Goal: Task Accomplishment & Management: Use online tool/utility

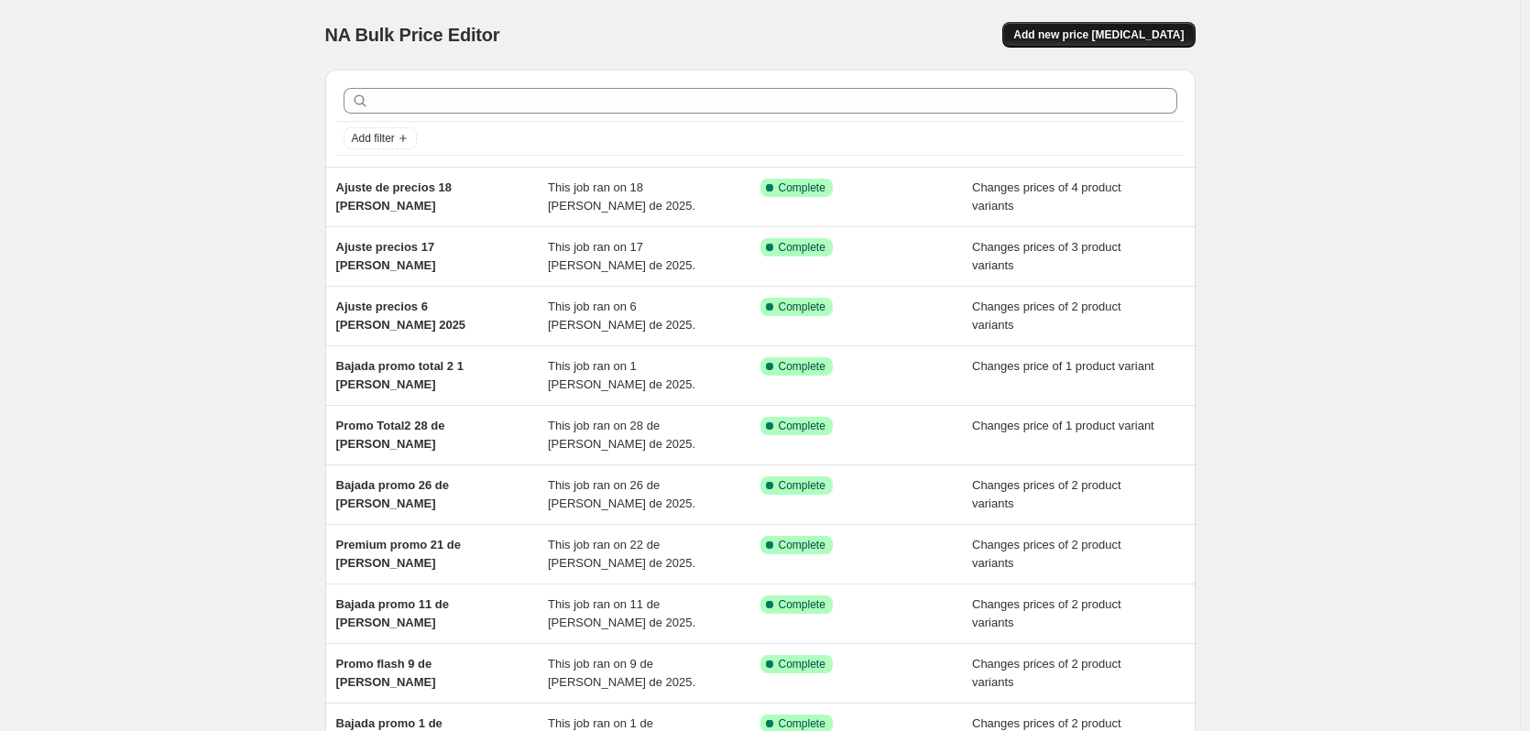
click at [1116, 42] on button "Add new price [MEDICAL_DATA]" at bounding box center [1098, 35] width 192 height 26
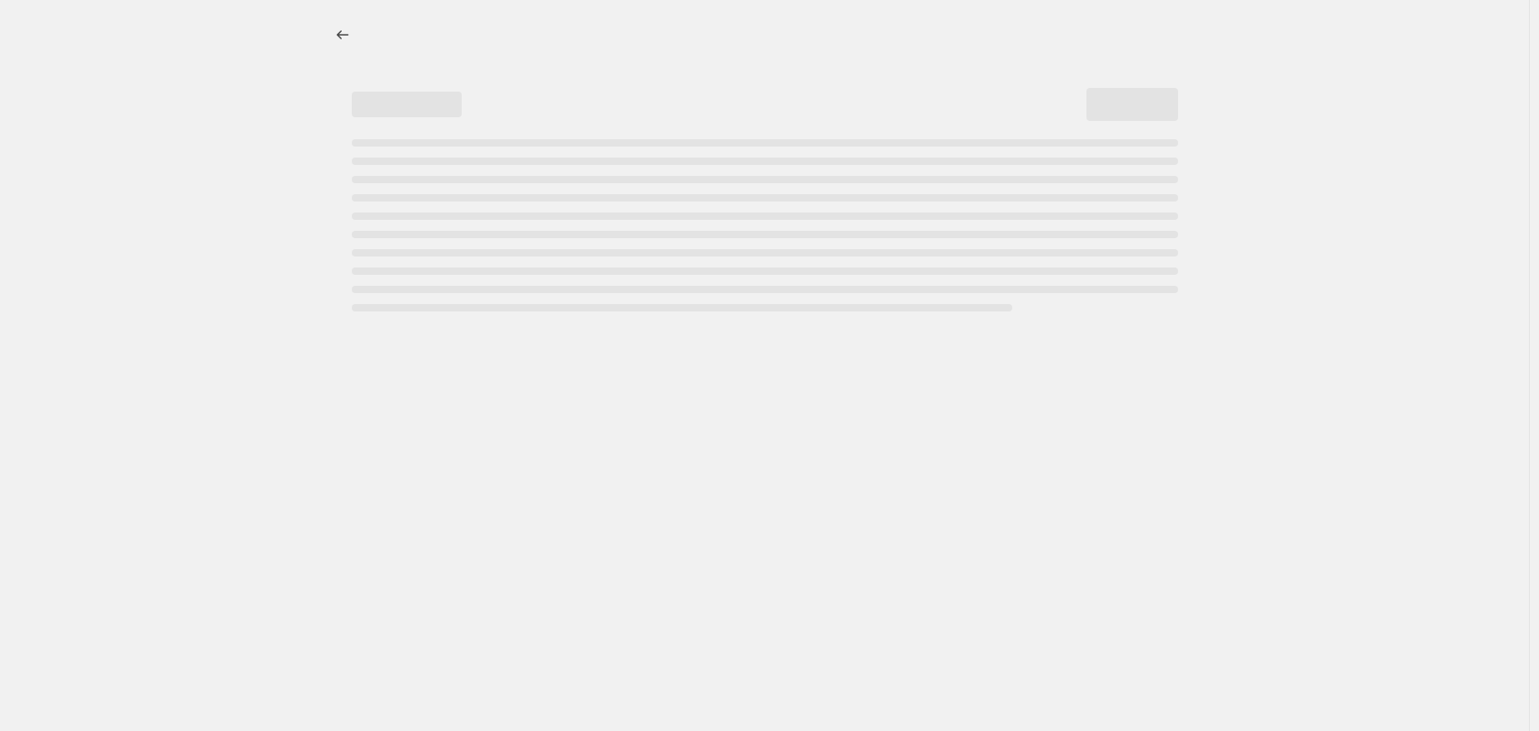
select select "percentage"
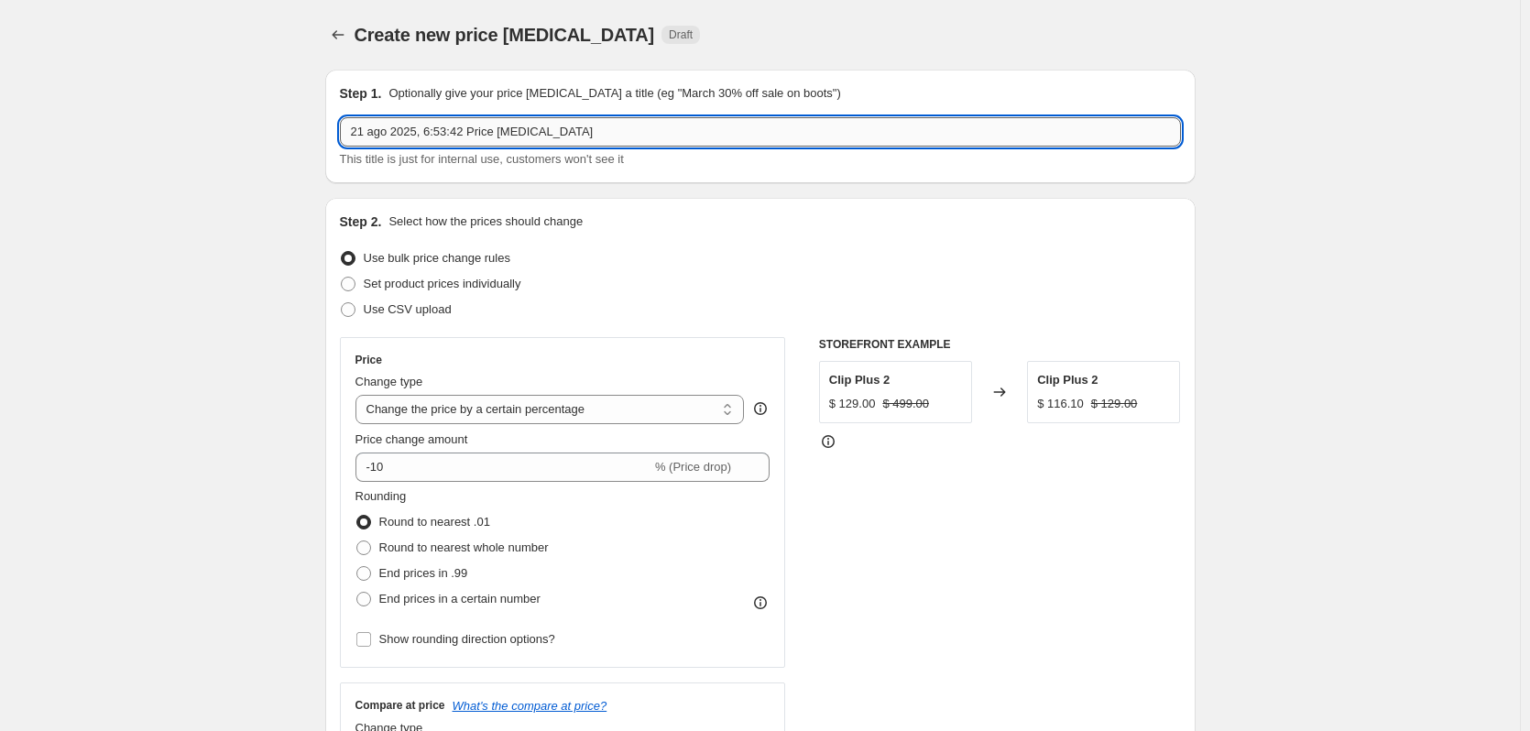
click at [512, 125] on input "21 ago 2025, 6:53:42 Price [MEDICAL_DATA]" at bounding box center [760, 131] width 841 height 29
type input "Ajuste 21 [PERSON_NAME]"
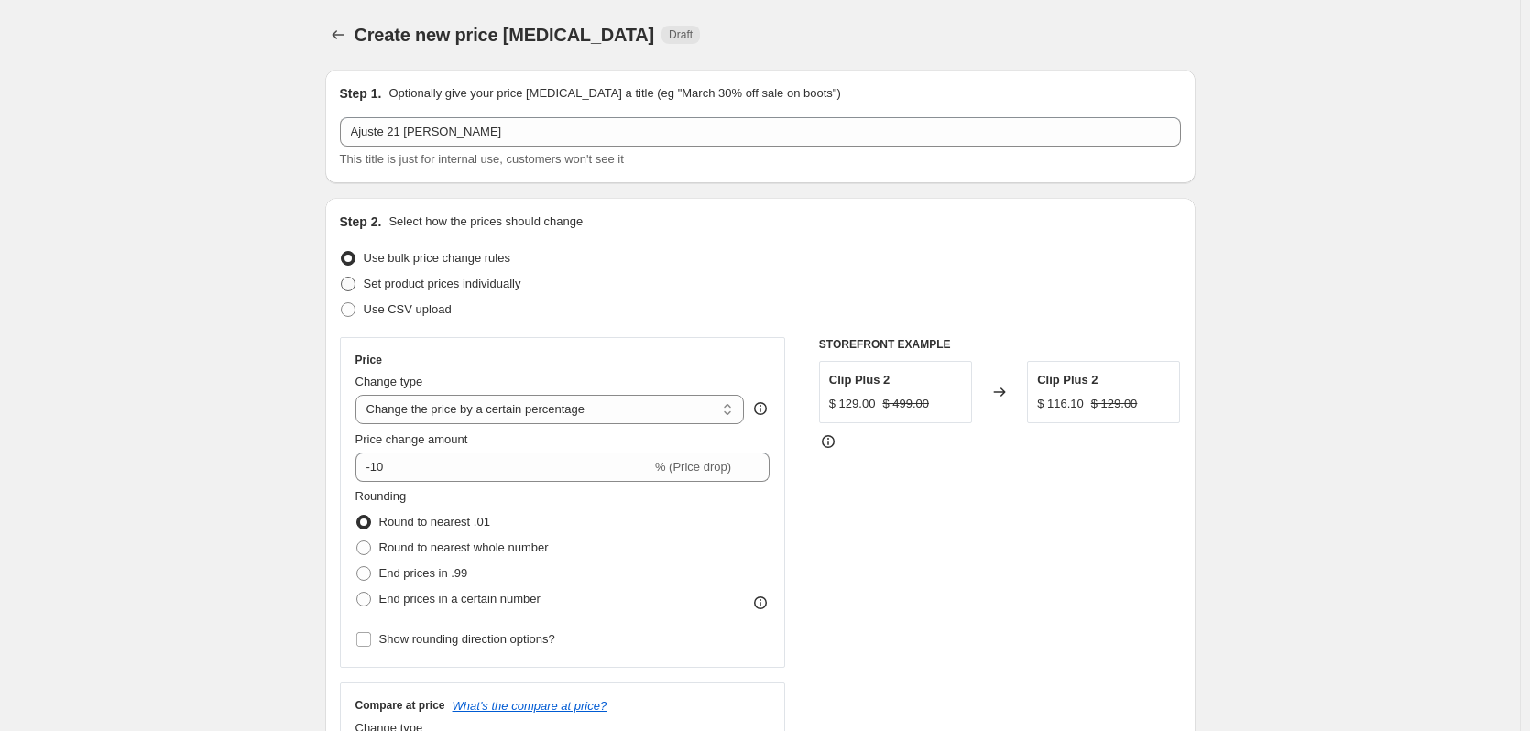
click at [494, 282] on span "Set product prices individually" at bounding box center [443, 284] width 158 height 14
click at [342, 278] on input "Set product prices individually" at bounding box center [341, 277] width 1 height 1
radio input "true"
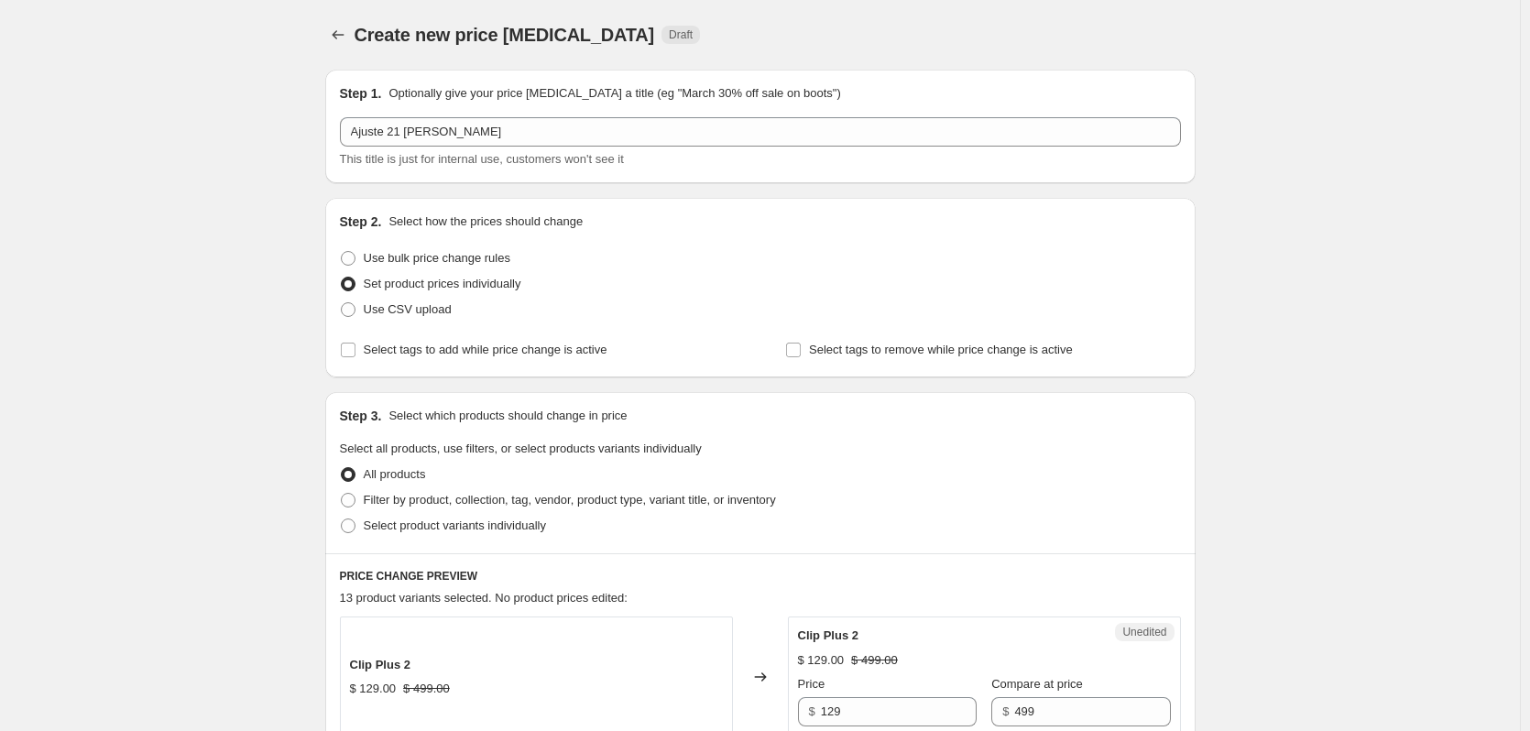
scroll to position [814, 0]
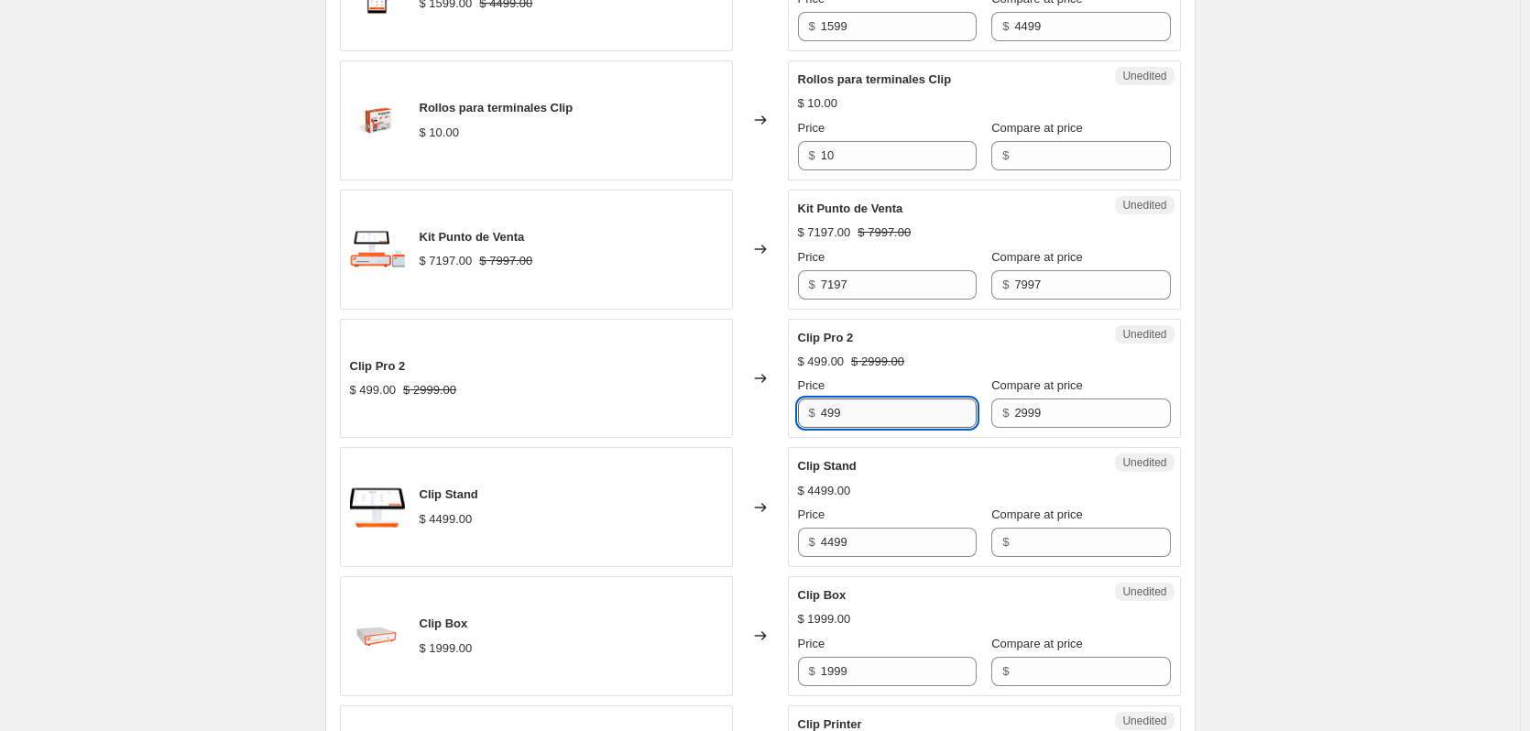
click at [854, 411] on input "499" at bounding box center [899, 412] width 156 height 29
type input "749"
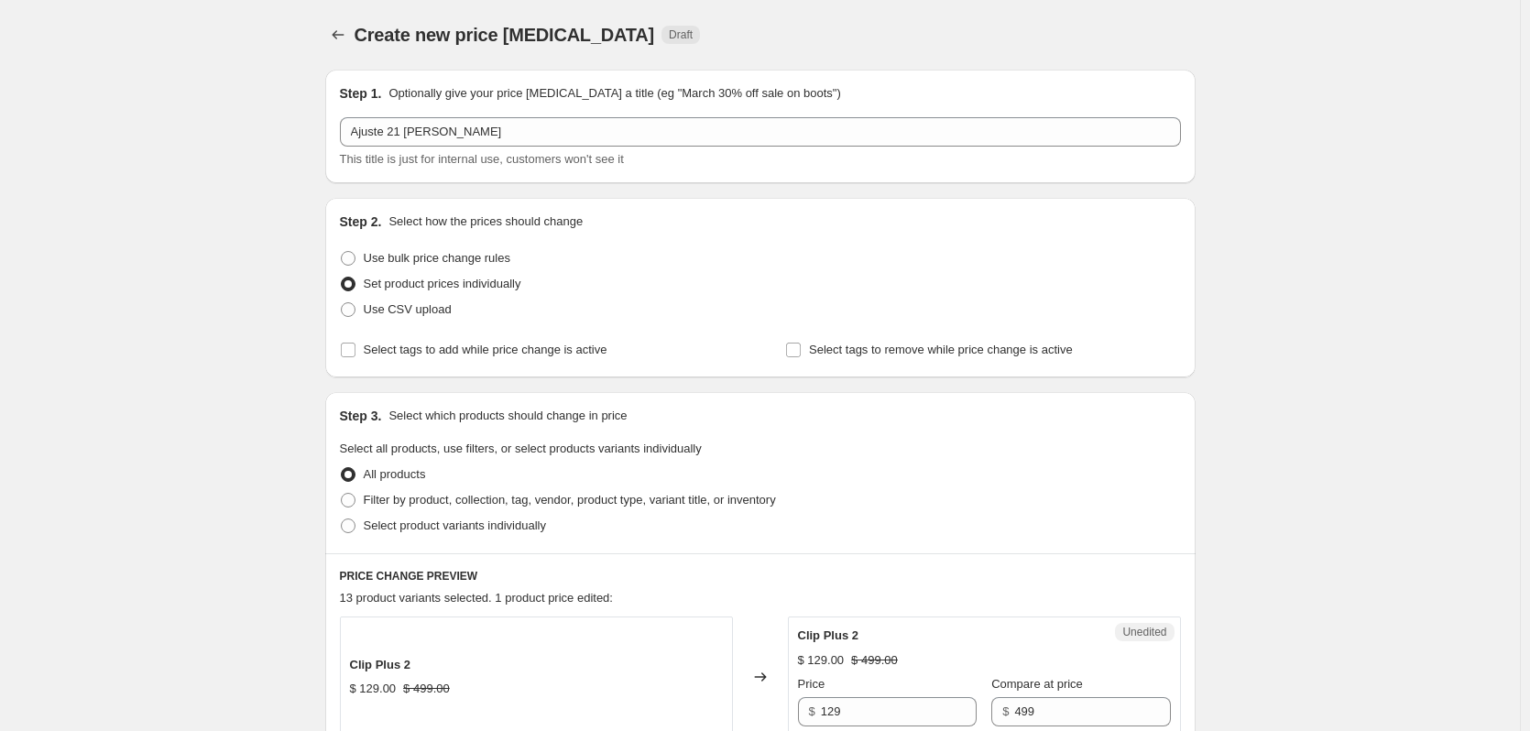
scroll to position [1846, 0]
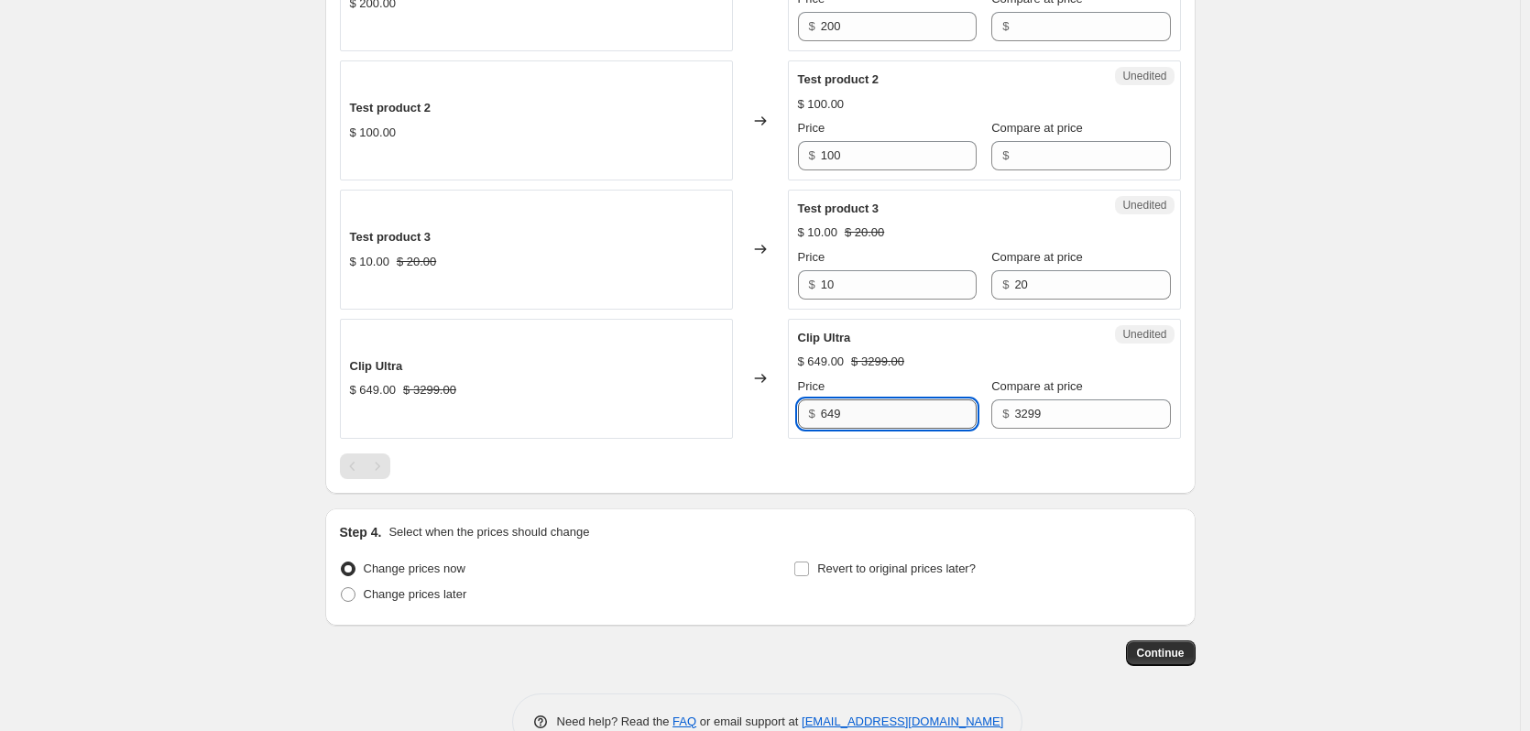
click at [860, 414] on input "649" at bounding box center [899, 413] width 156 height 29
click at [888, 414] on input "1499" at bounding box center [899, 413] width 156 height 29
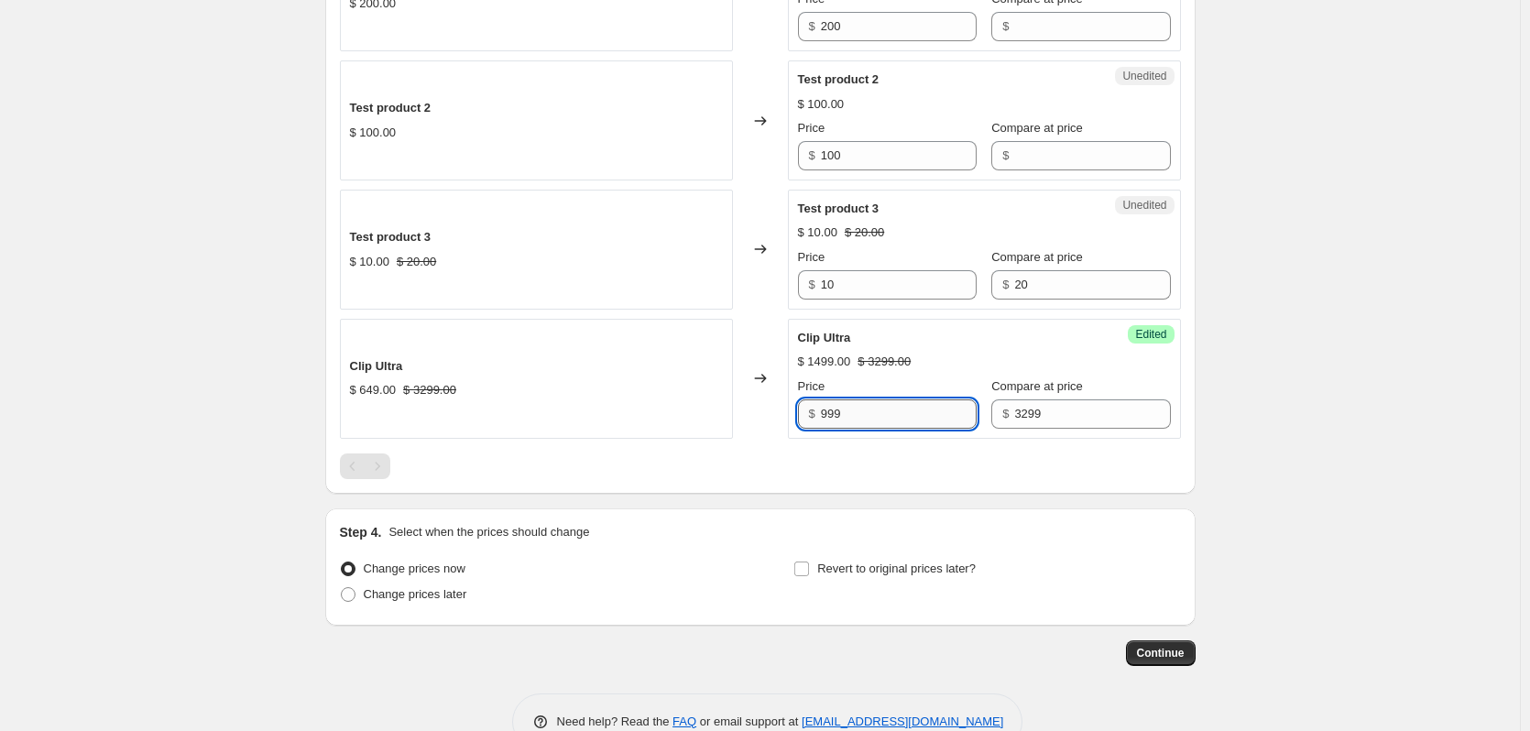
type input "999"
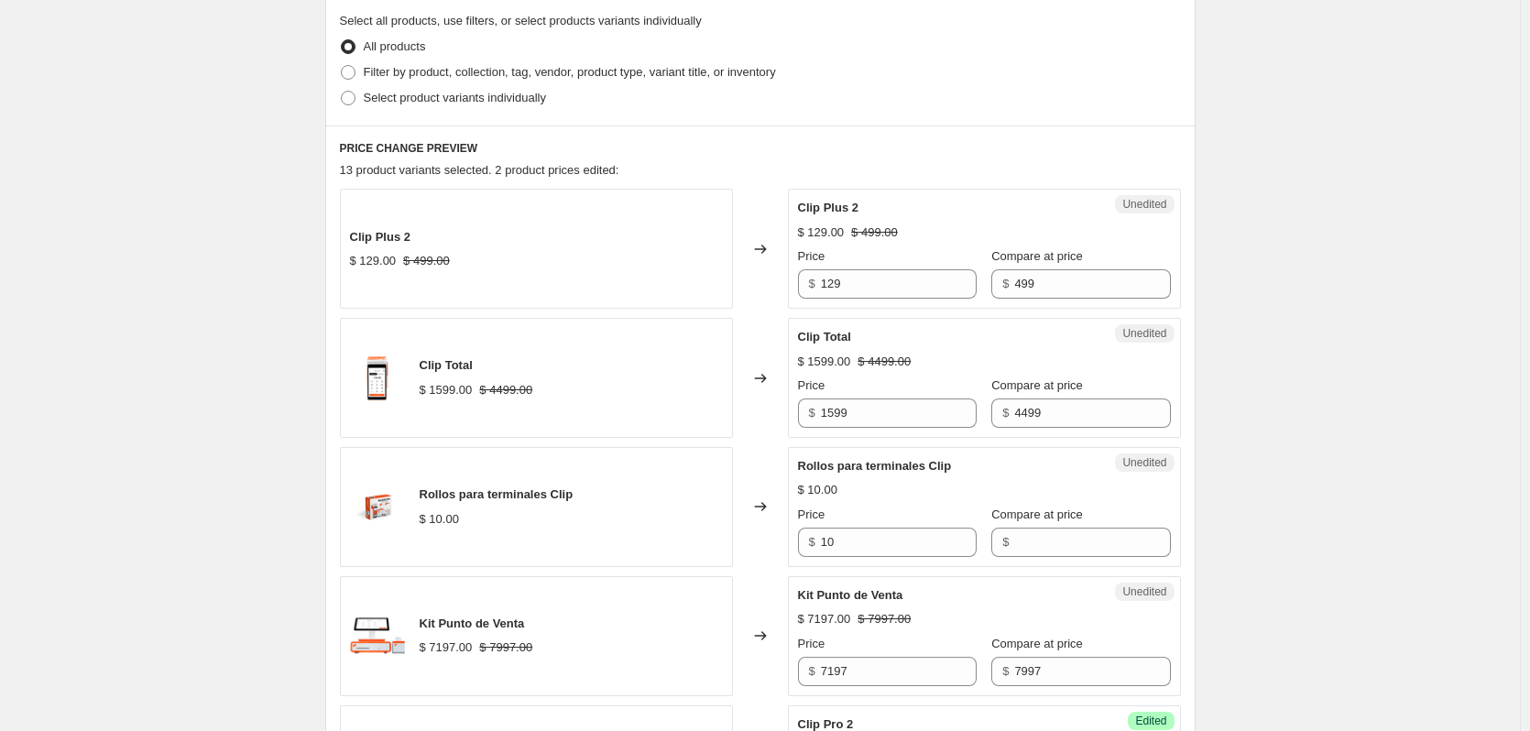
scroll to position [1330, 0]
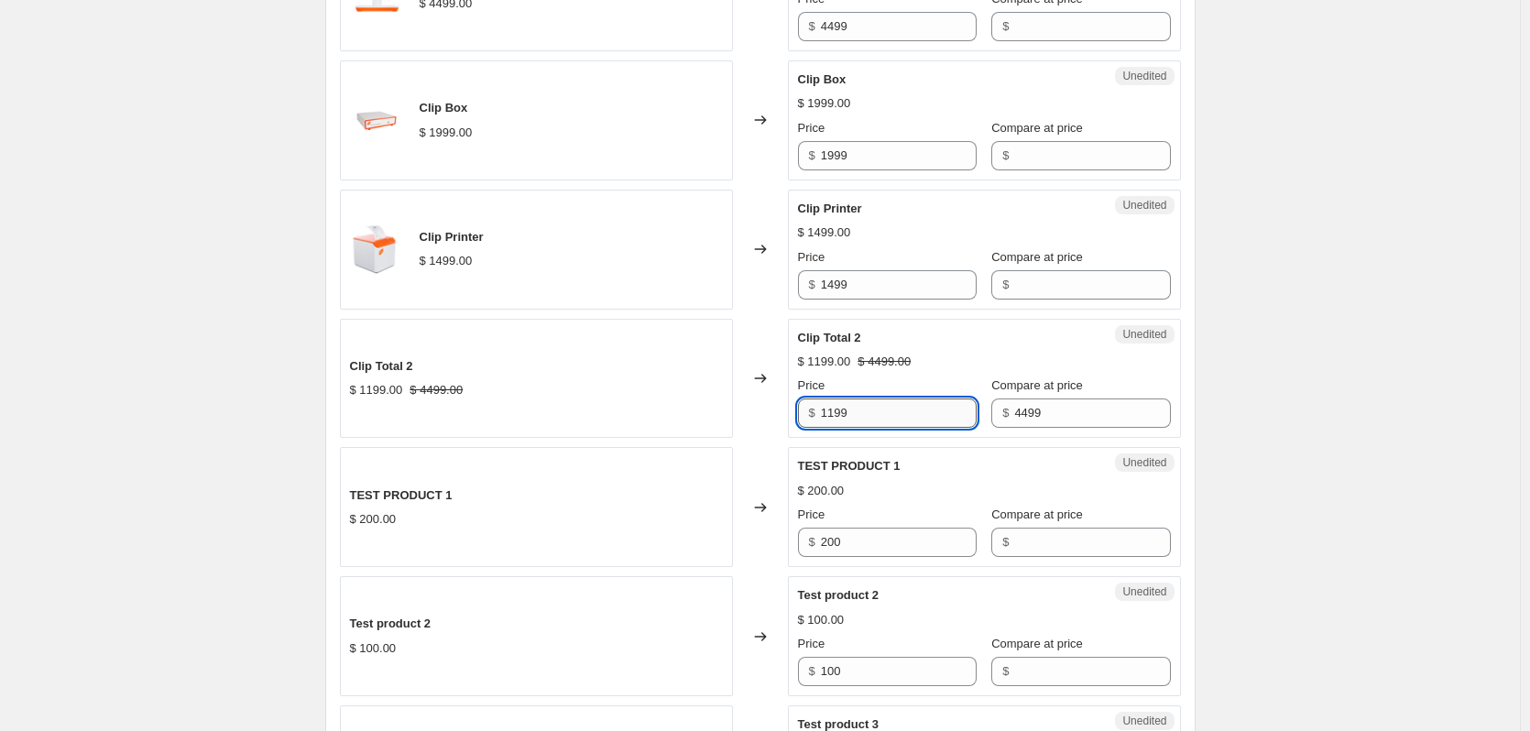
click at [894, 419] on input "1199" at bounding box center [899, 412] width 156 height 29
type input "1499"
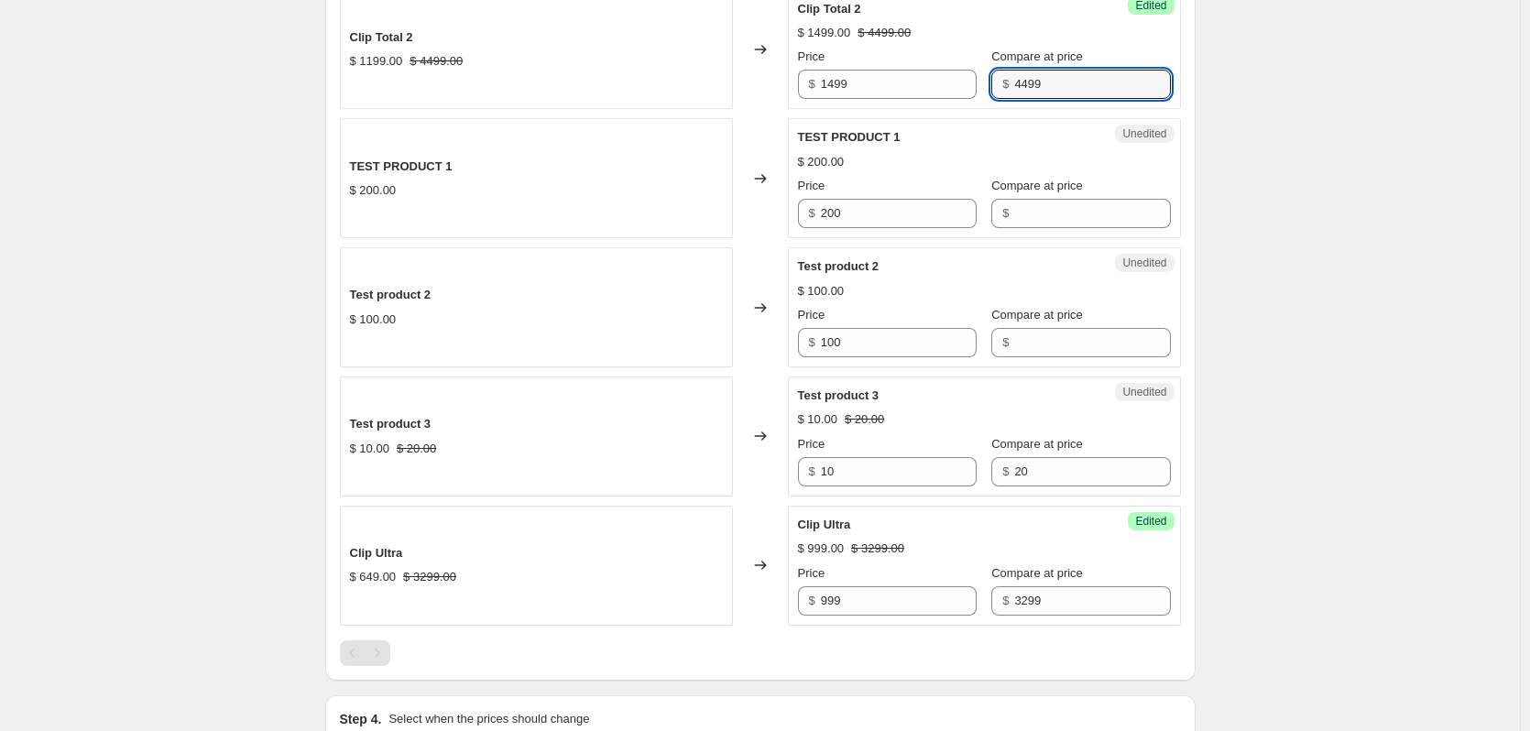
scroll to position [1818, 0]
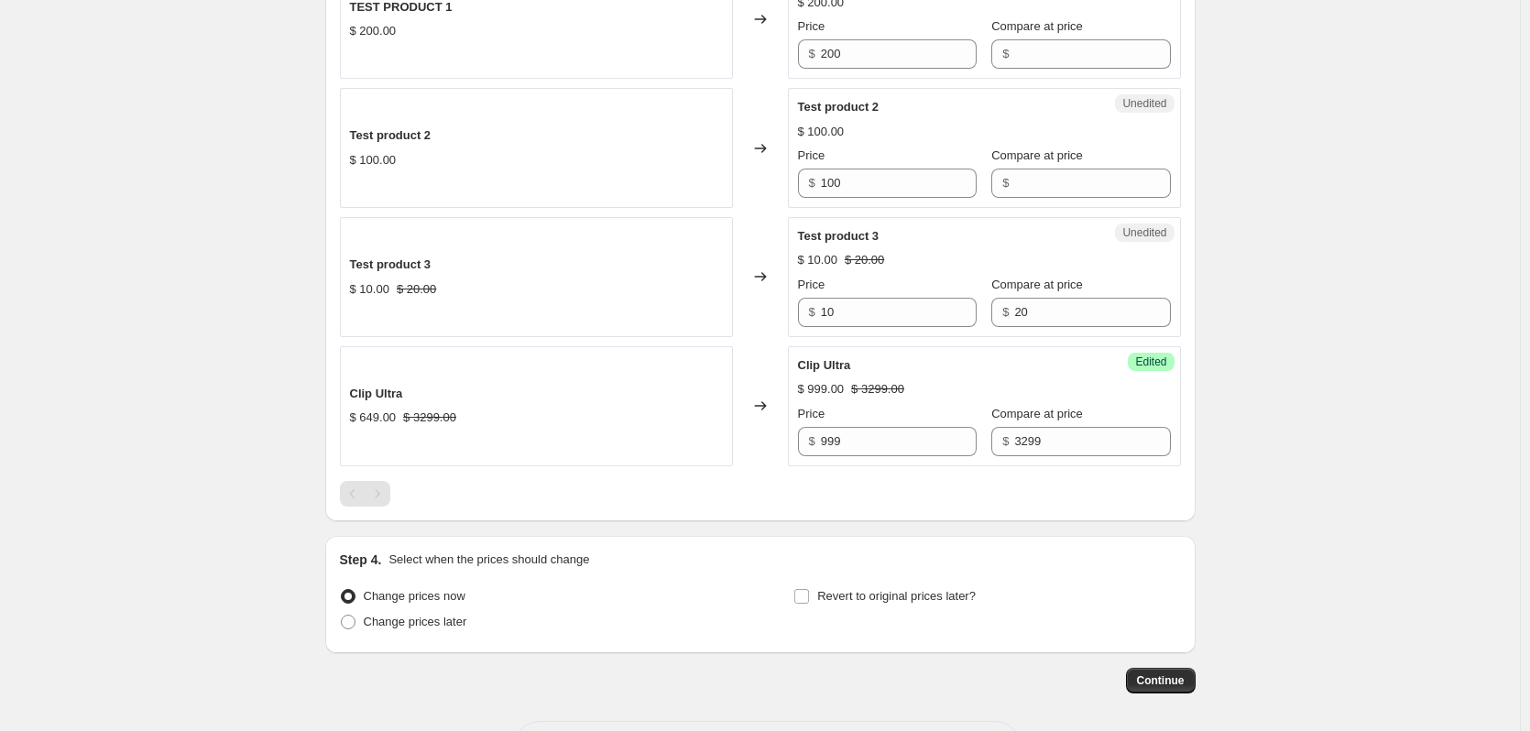
click at [437, 622] on span "Change prices later" at bounding box center [415, 622] width 103 height 14
click at [342, 615] on input "Change prices later" at bounding box center [341, 615] width 1 height 1
radio input "true"
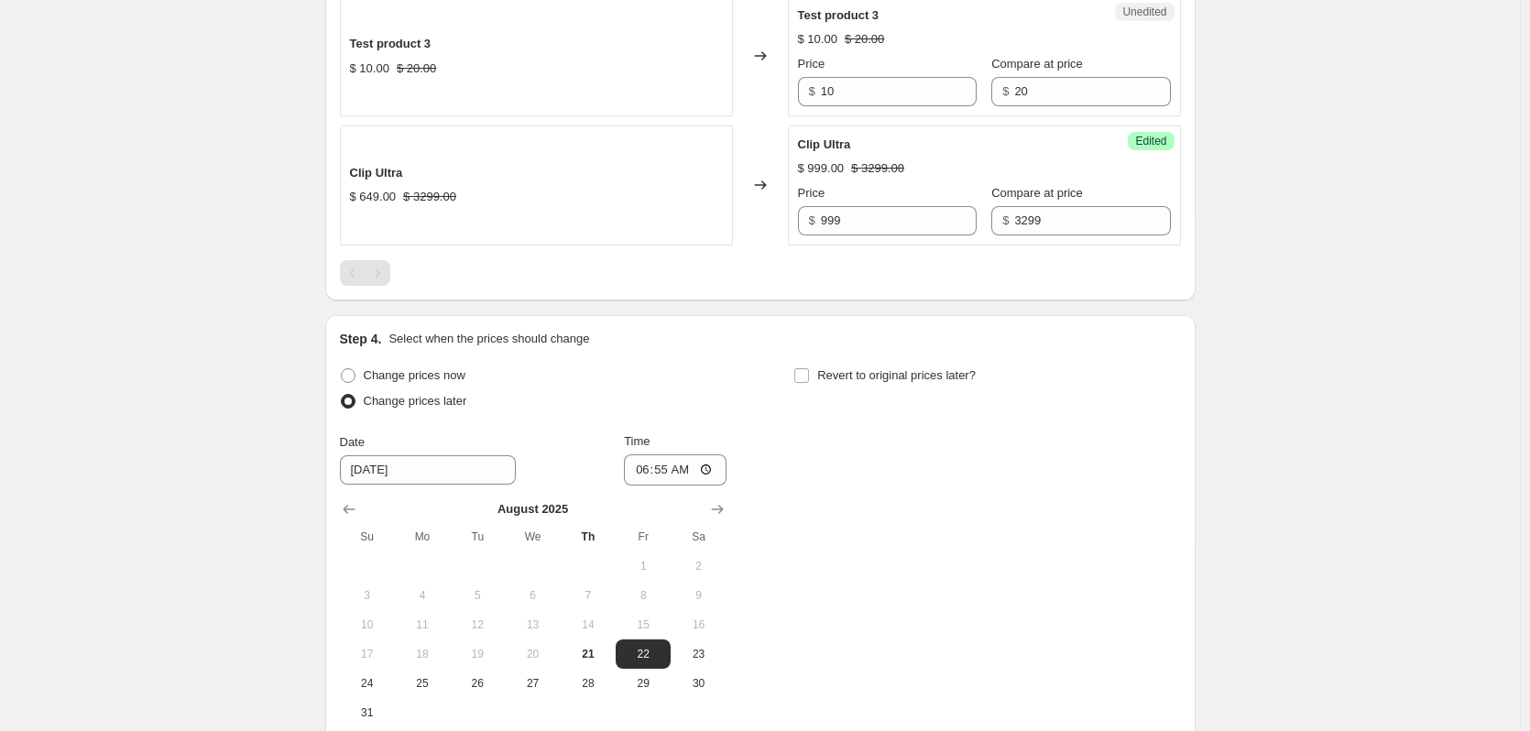
scroll to position [2184, 0]
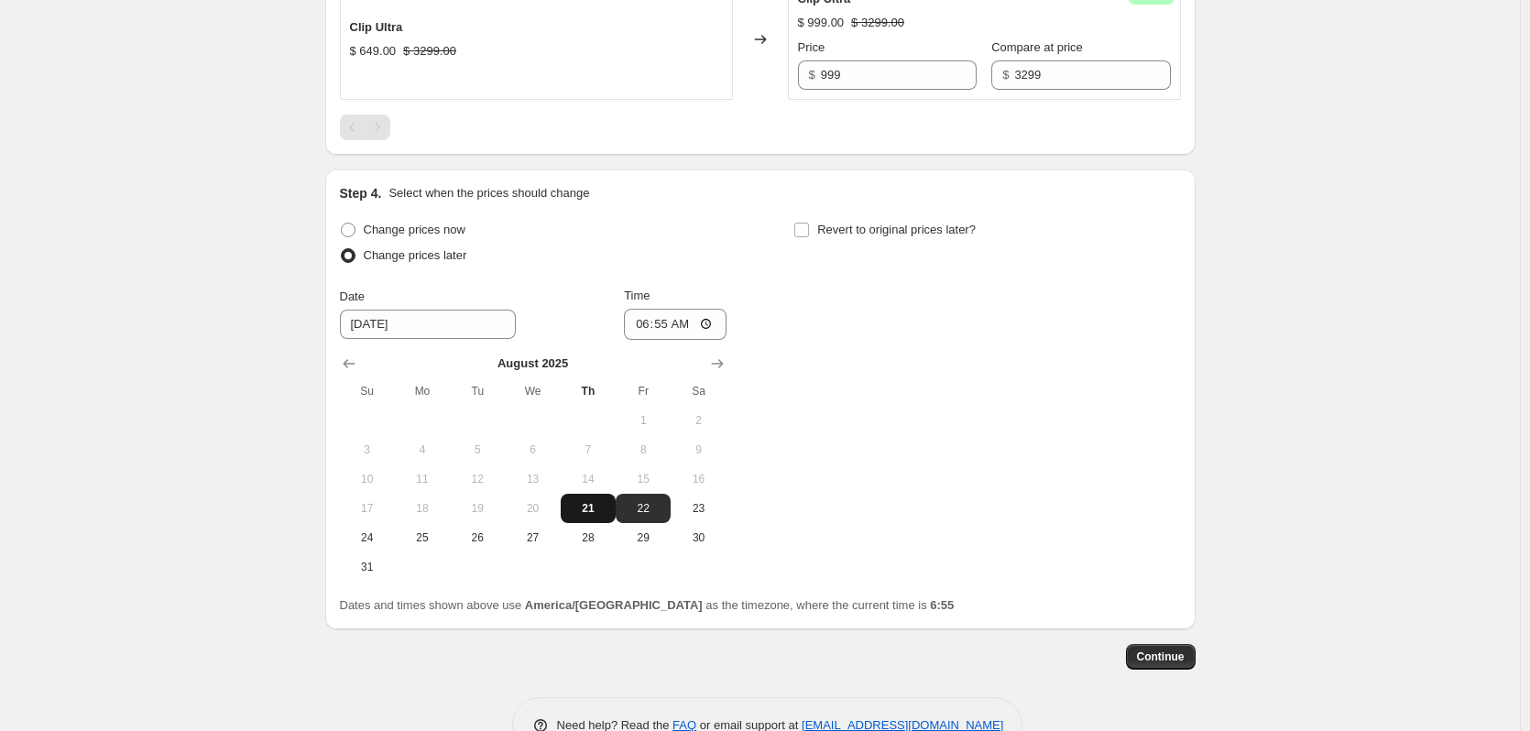
click at [588, 512] on span "21" at bounding box center [588, 508] width 40 height 15
type input "[DATE]"
click at [671, 328] on input "06:55" at bounding box center [675, 324] width 103 height 31
type input "07:00"
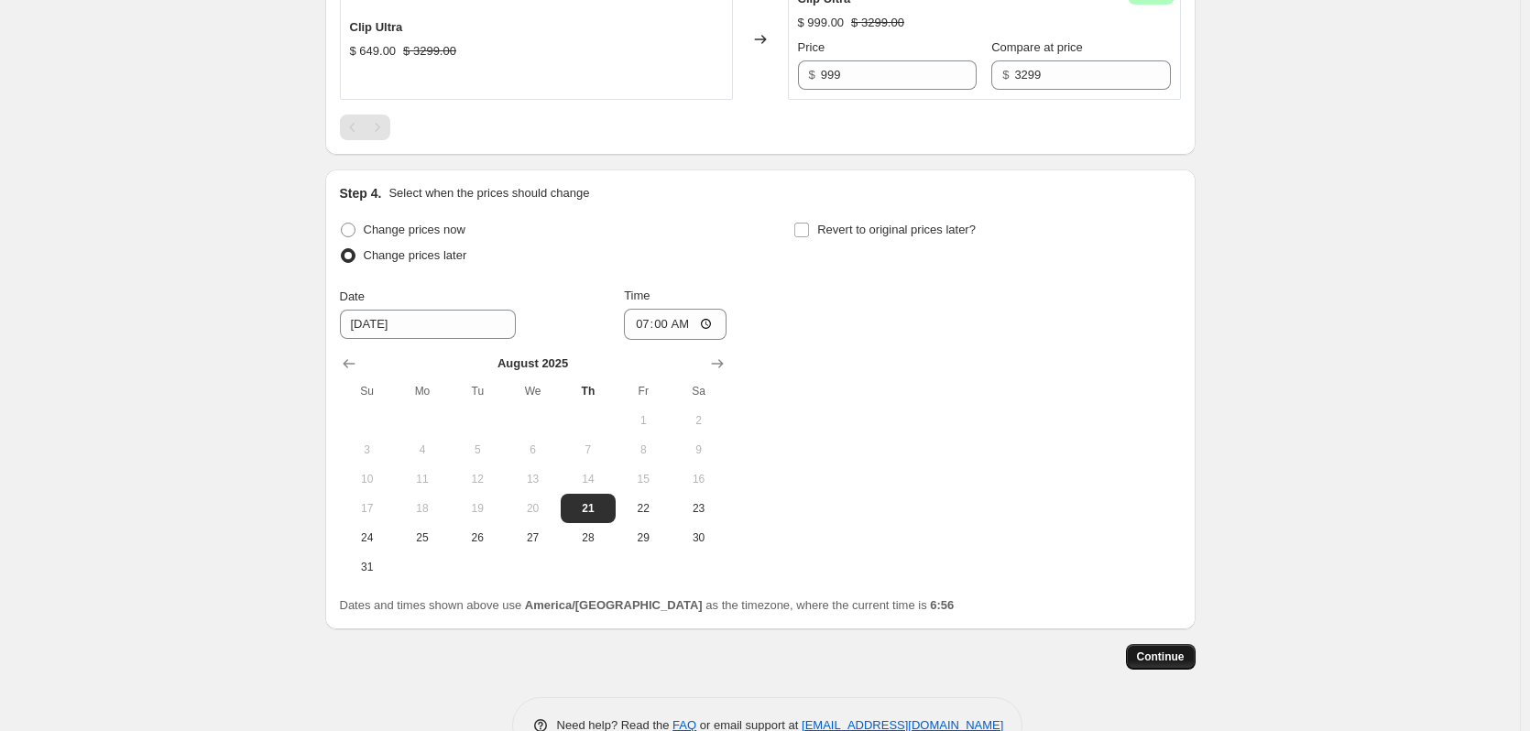
click at [1174, 653] on span "Continue" at bounding box center [1161, 656] width 48 height 15
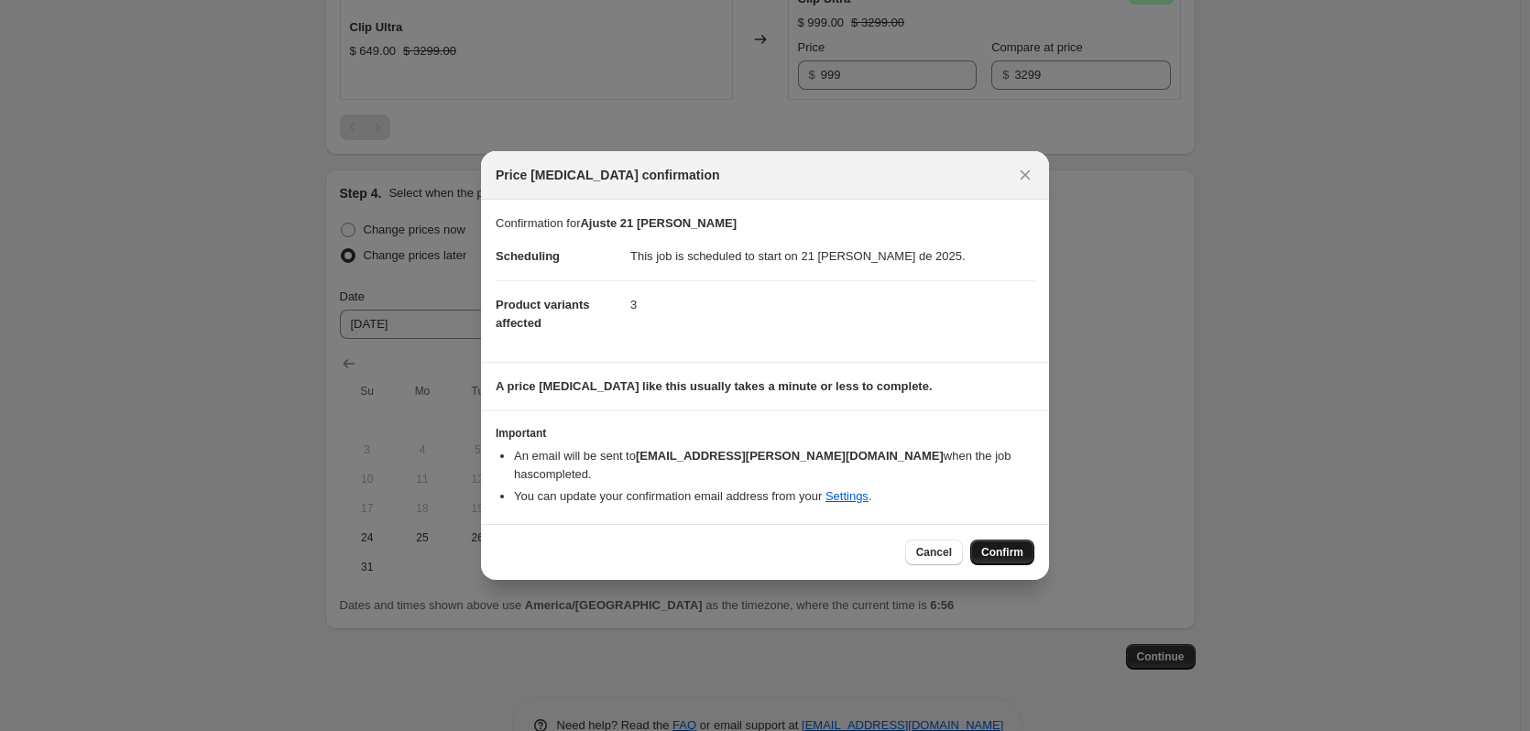
click at [1001, 545] on span "Confirm" at bounding box center [1002, 552] width 42 height 15
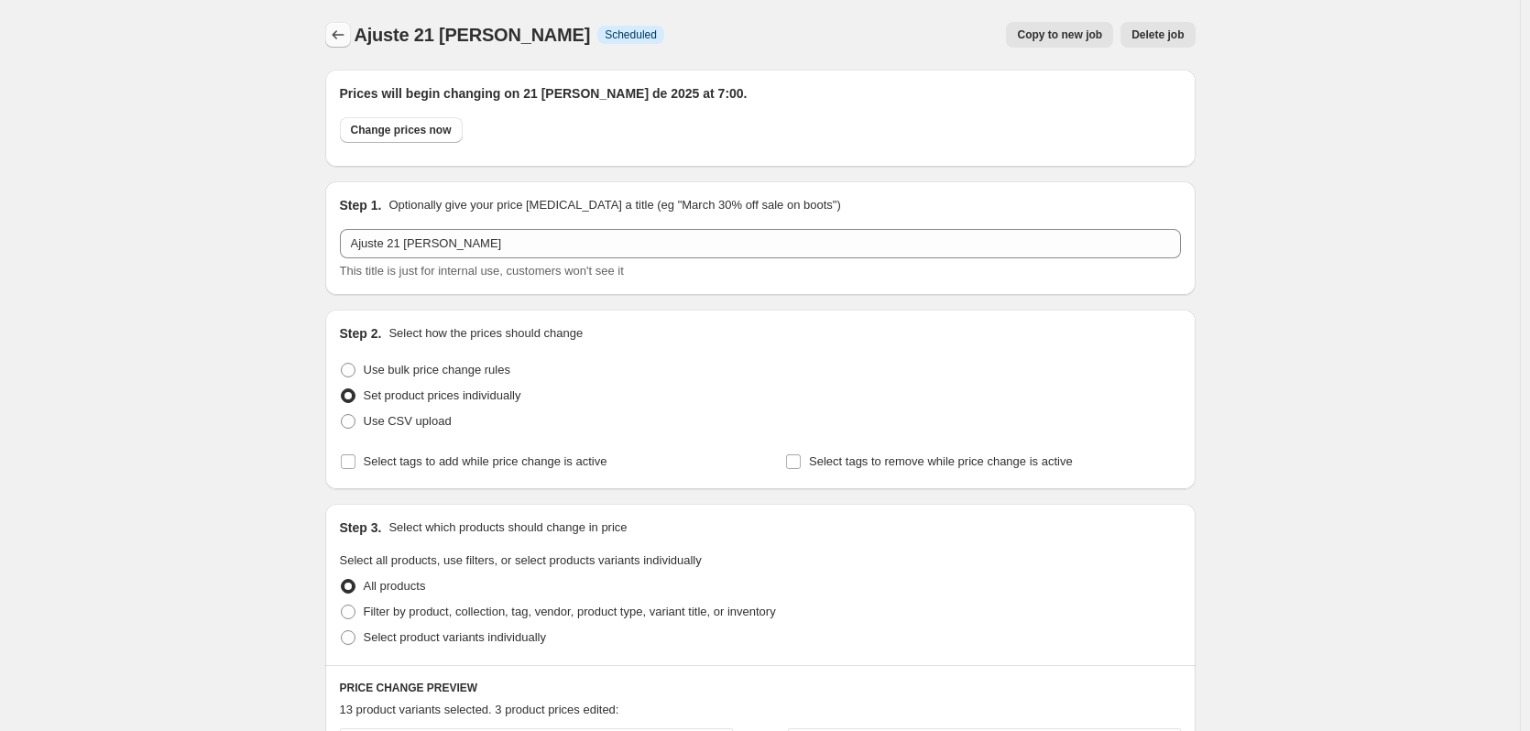
click at [335, 31] on icon "Price change jobs" at bounding box center [338, 35] width 18 height 18
